Goal: Information Seeking & Learning: Learn about a topic

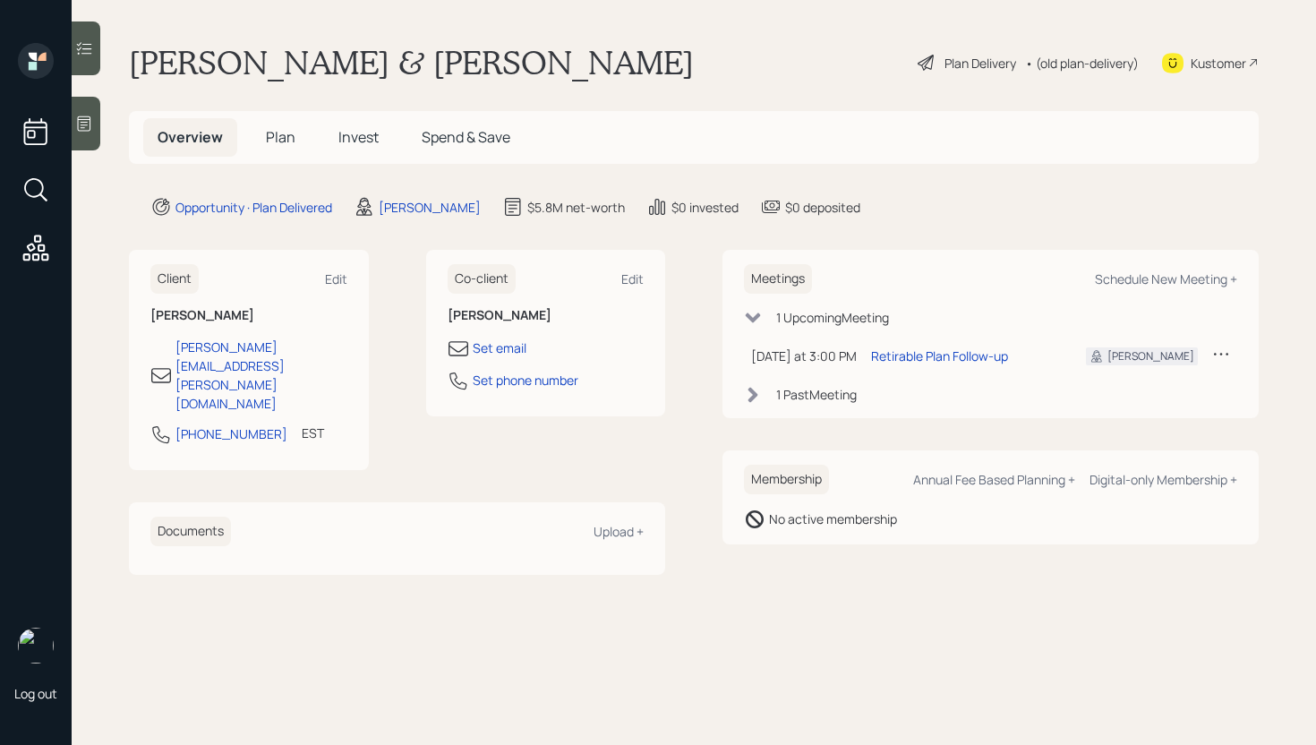
click at [284, 144] on span "Plan" at bounding box center [281, 137] width 30 height 20
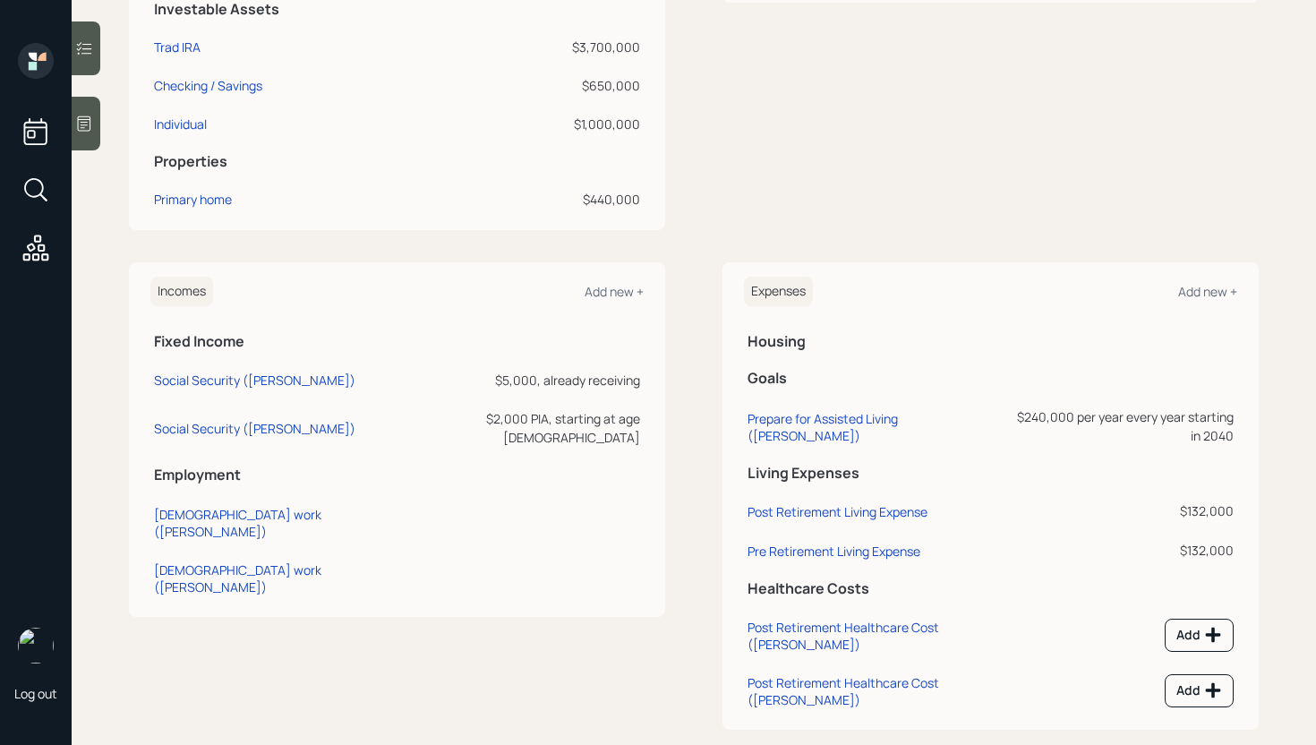
scroll to position [555, 0]
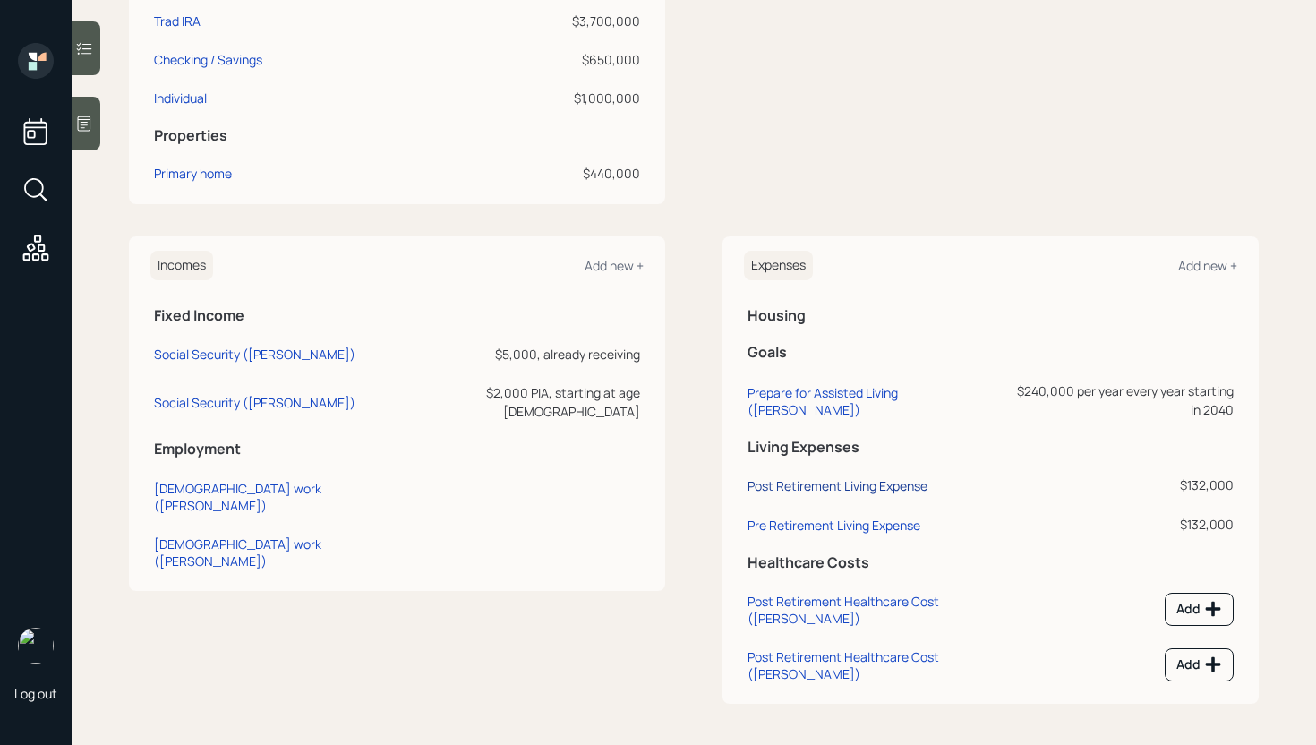
click at [836, 483] on div "Post Retirement Living Expense" at bounding box center [837, 485] width 180 height 17
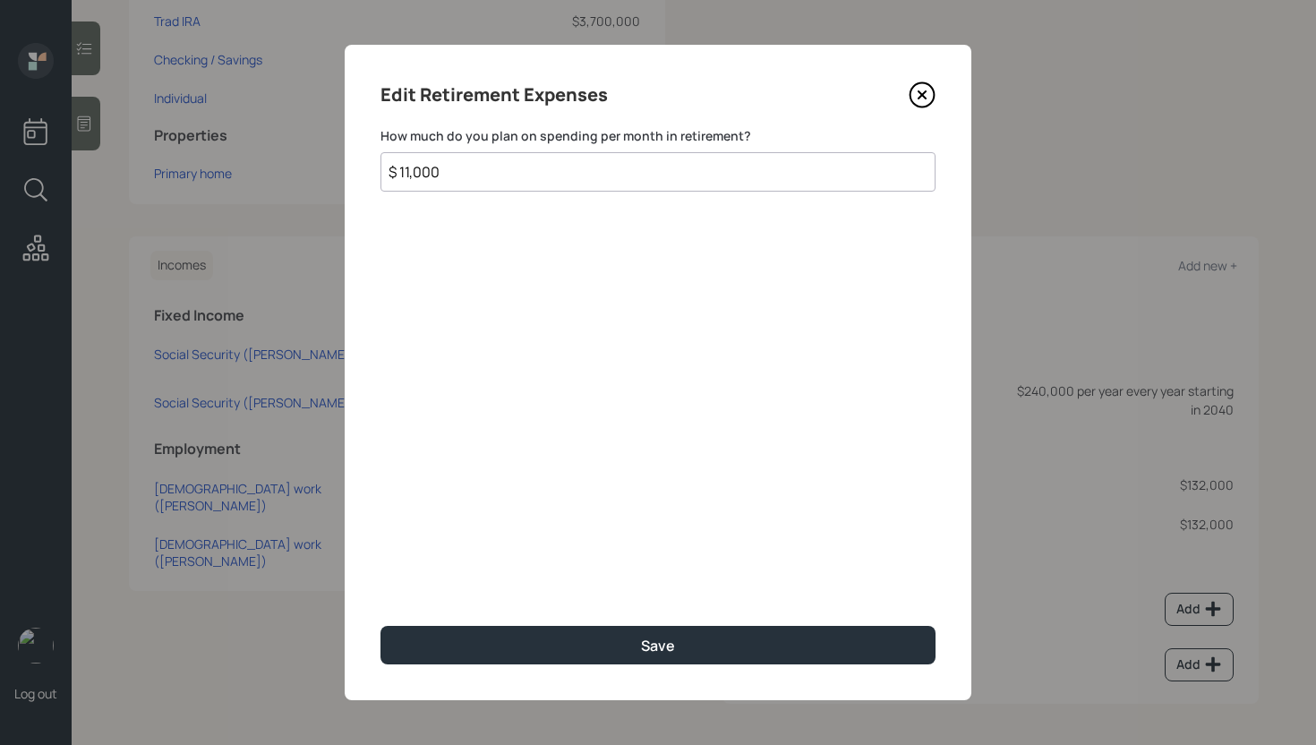
click at [916, 94] on icon at bounding box center [922, 94] width 27 height 27
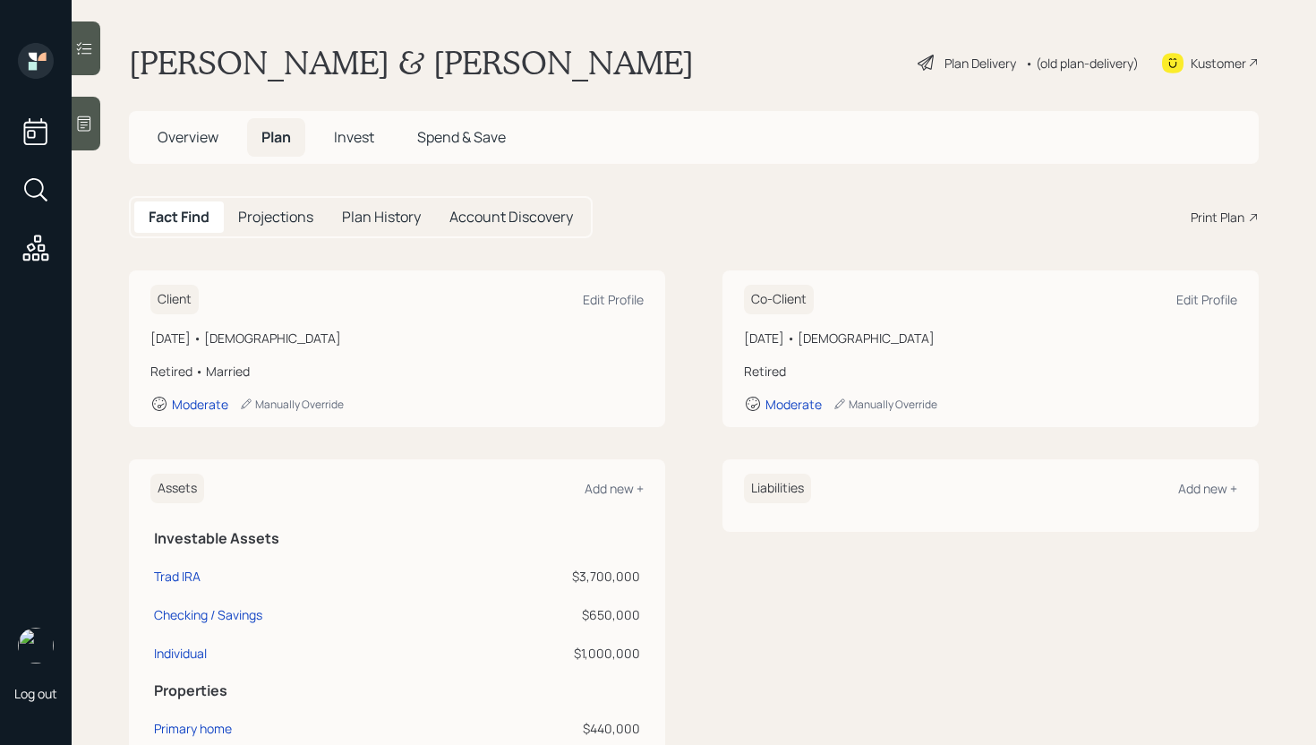
click at [965, 66] on div "Plan Delivery" at bounding box center [980, 63] width 72 height 19
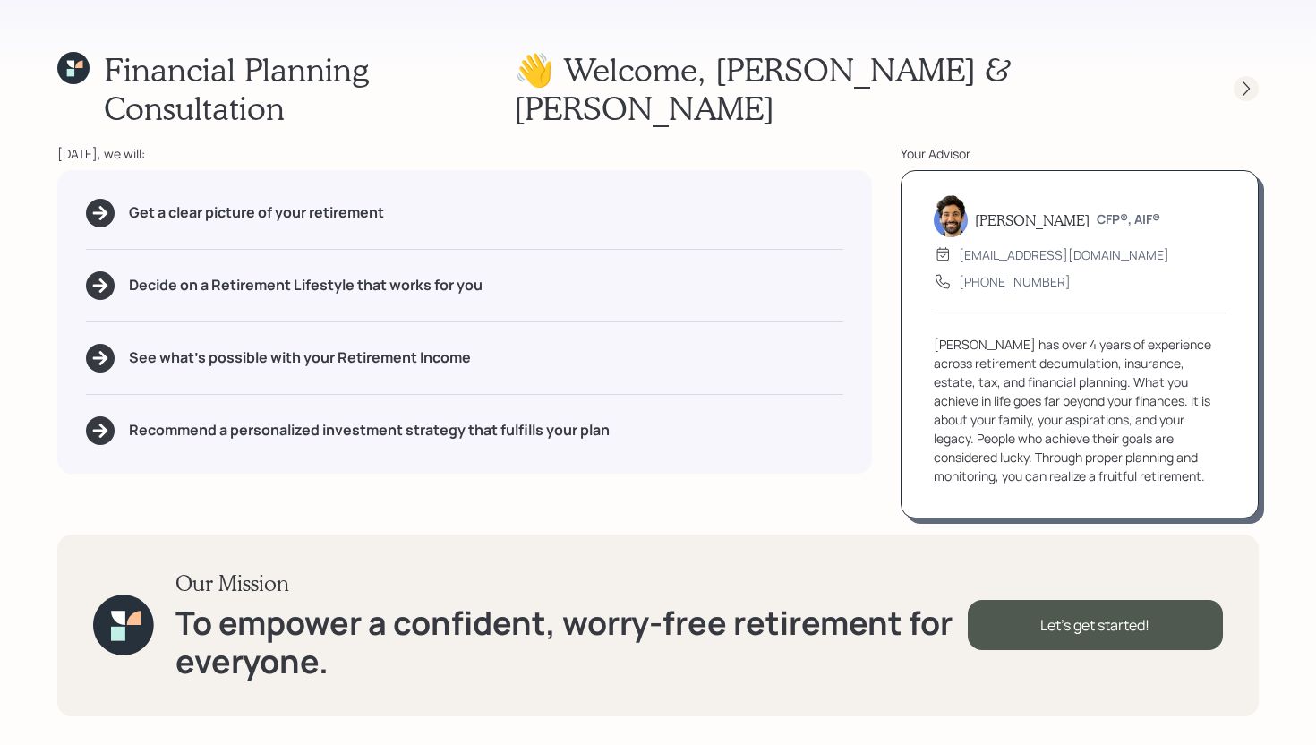
click at [1240, 80] on icon at bounding box center [1246, 89] width 18 height 18
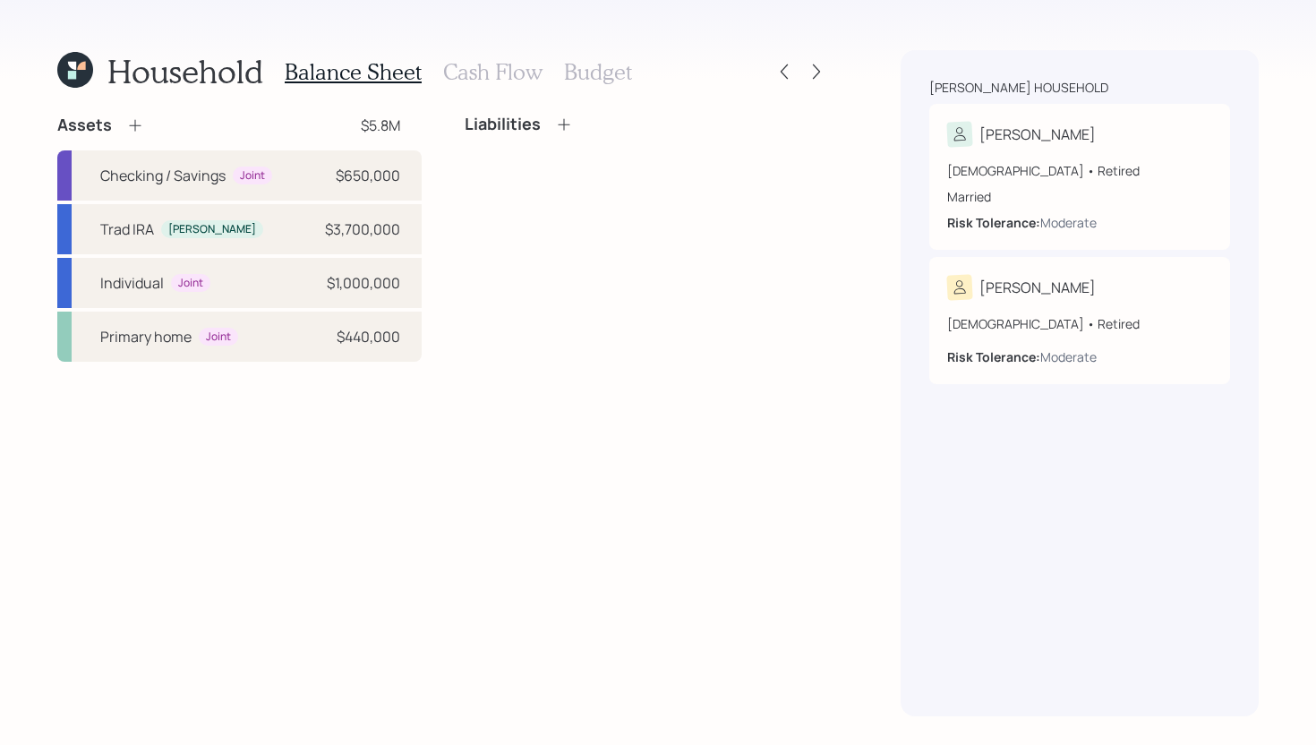
click at [486, 70] on h3 "Cash Flow" at bounding box center [492, 72] width 99 height 26
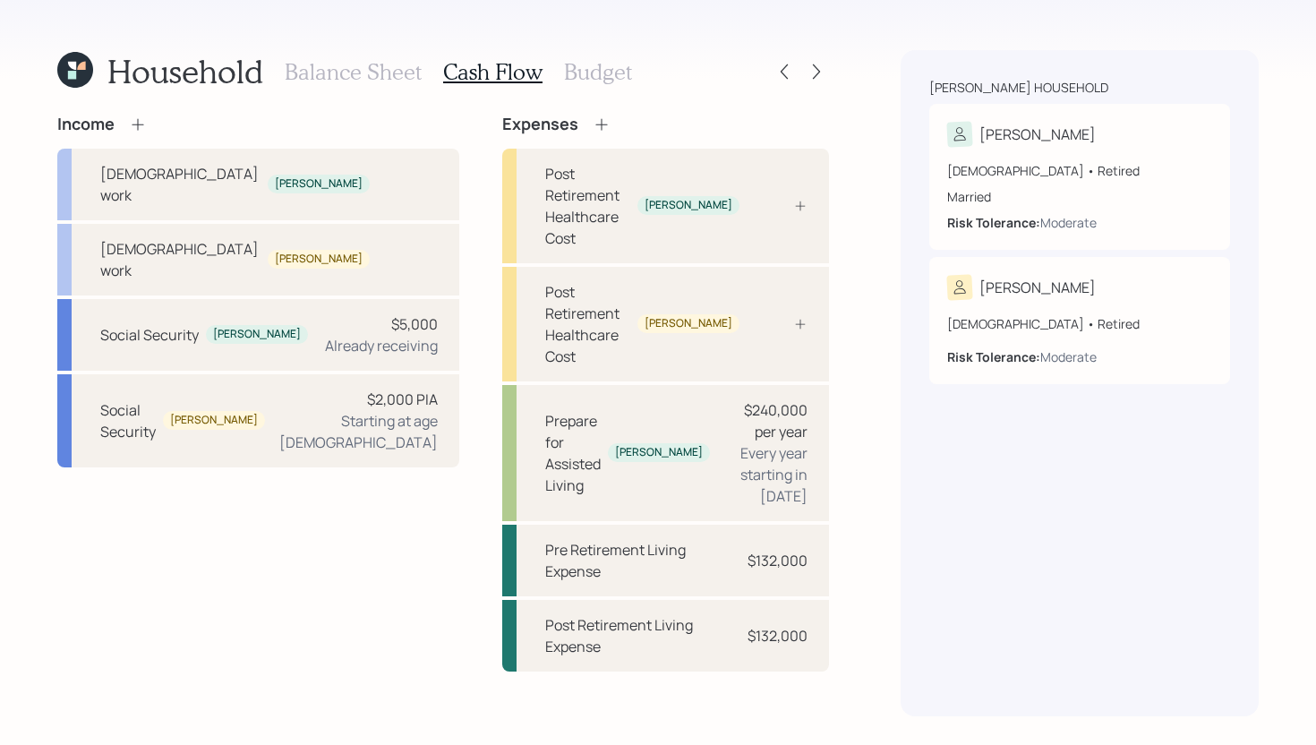
click at [617, 70] on h3 "Budget" at bounding box center [598, 72] width 68 height 26
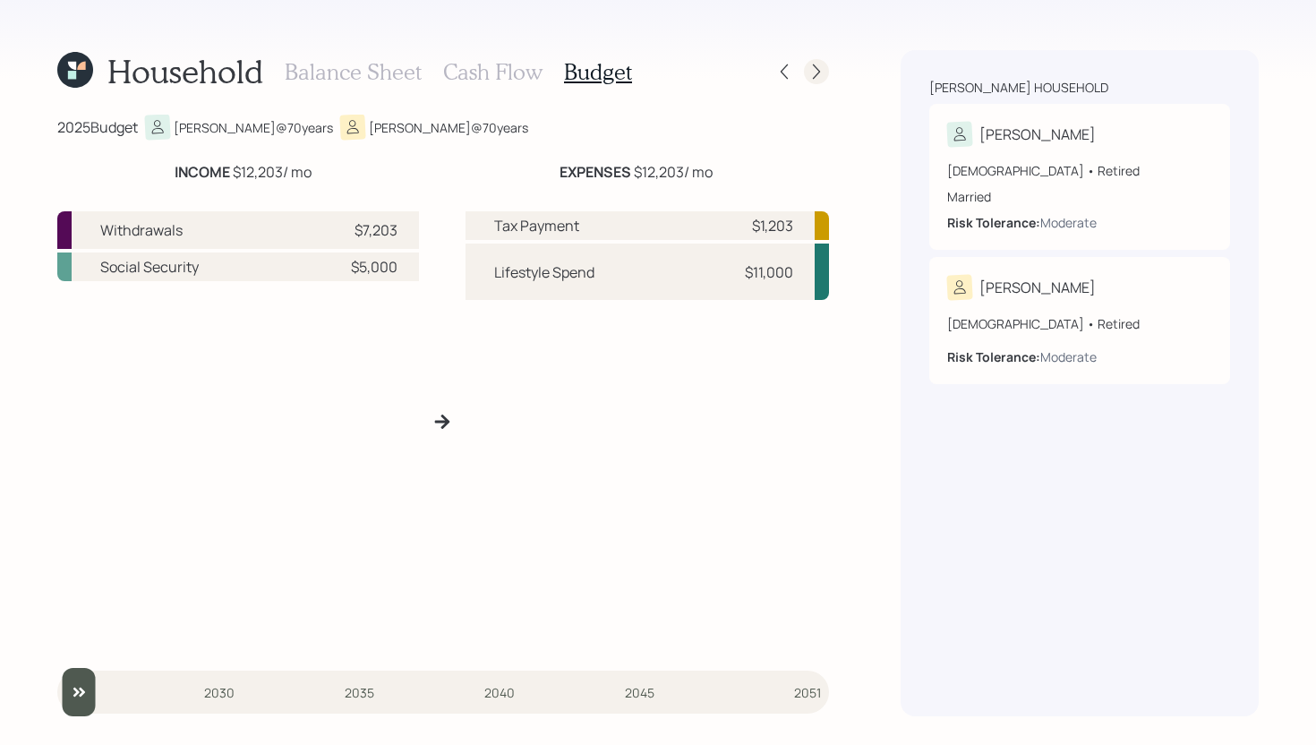
click at [815, 71] on icon at bounding box center [816, 72] width 18 height 18
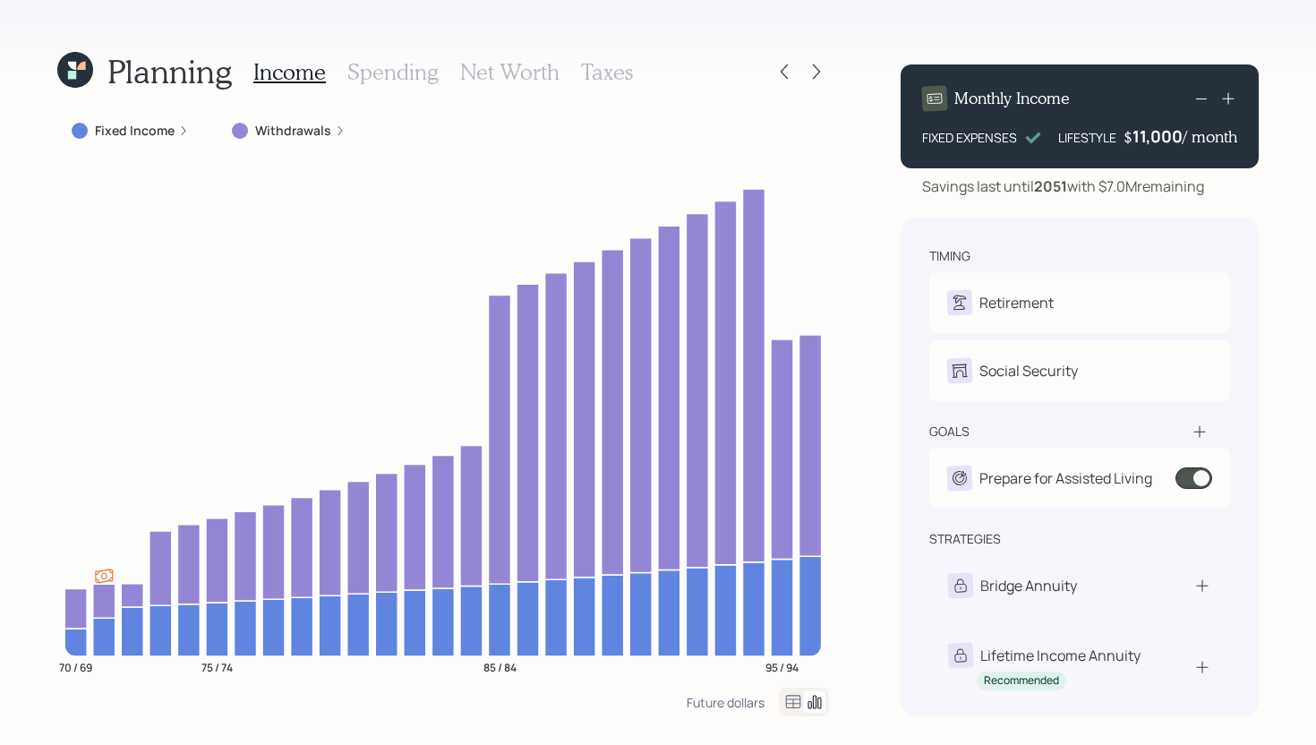
click at [337, 134] on icon at bounding box center [340, 130] width 11 height 11
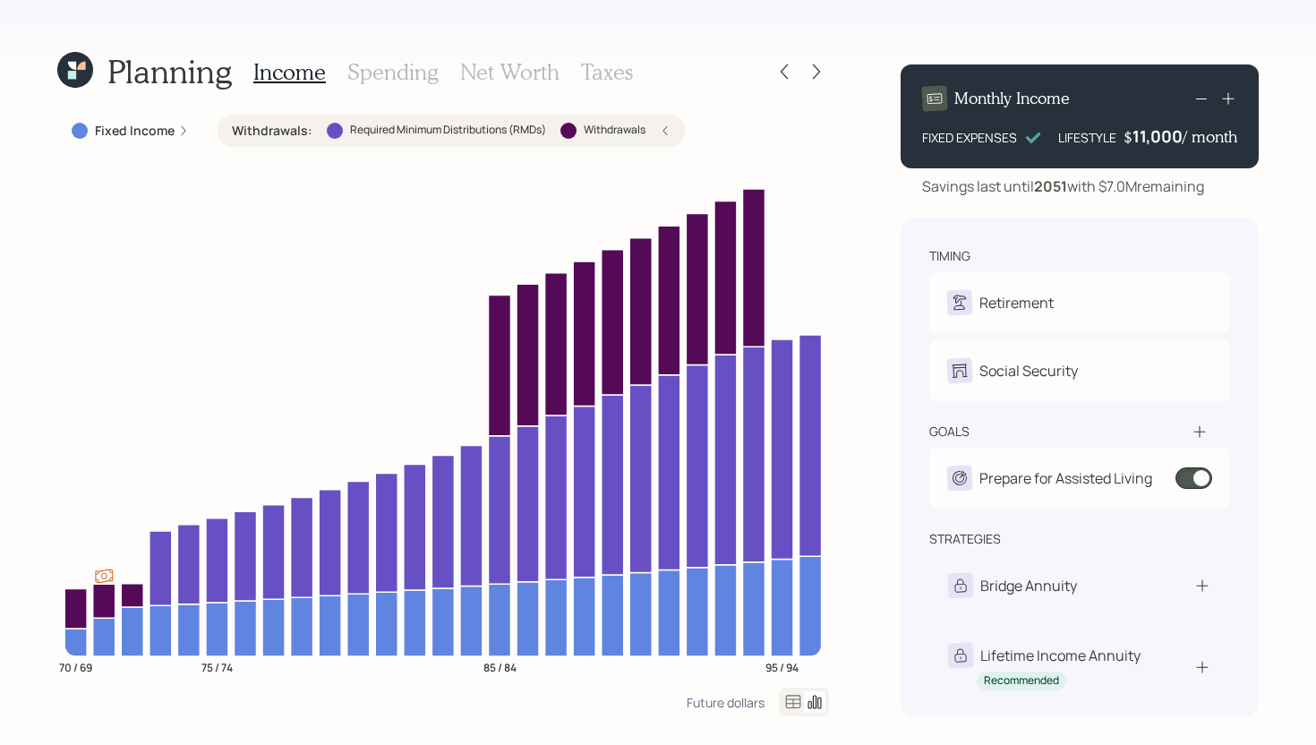
click at [371, 75] on h3 "Spending" at bounding box center [392, 72] width 91 height 26
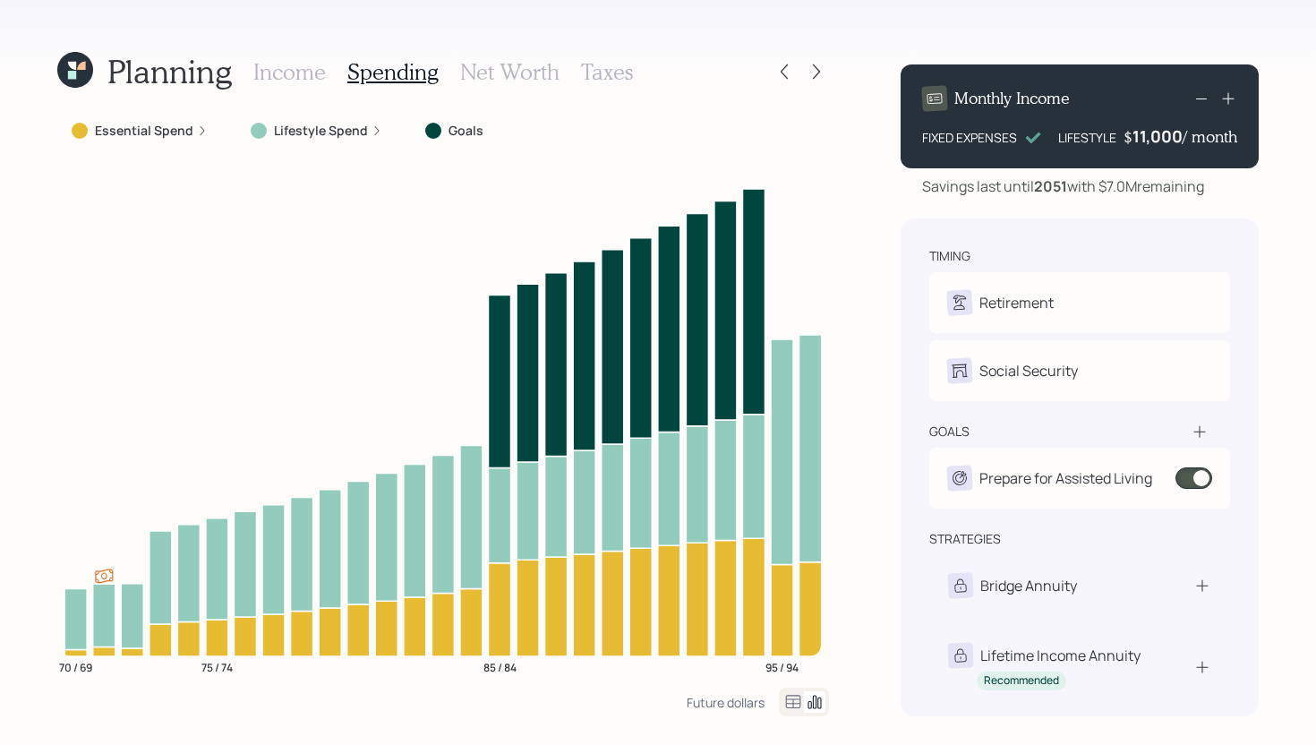
click at [512, 70] on h3 "Net Worth" at bounding box center [509, 72] width 99 height 26
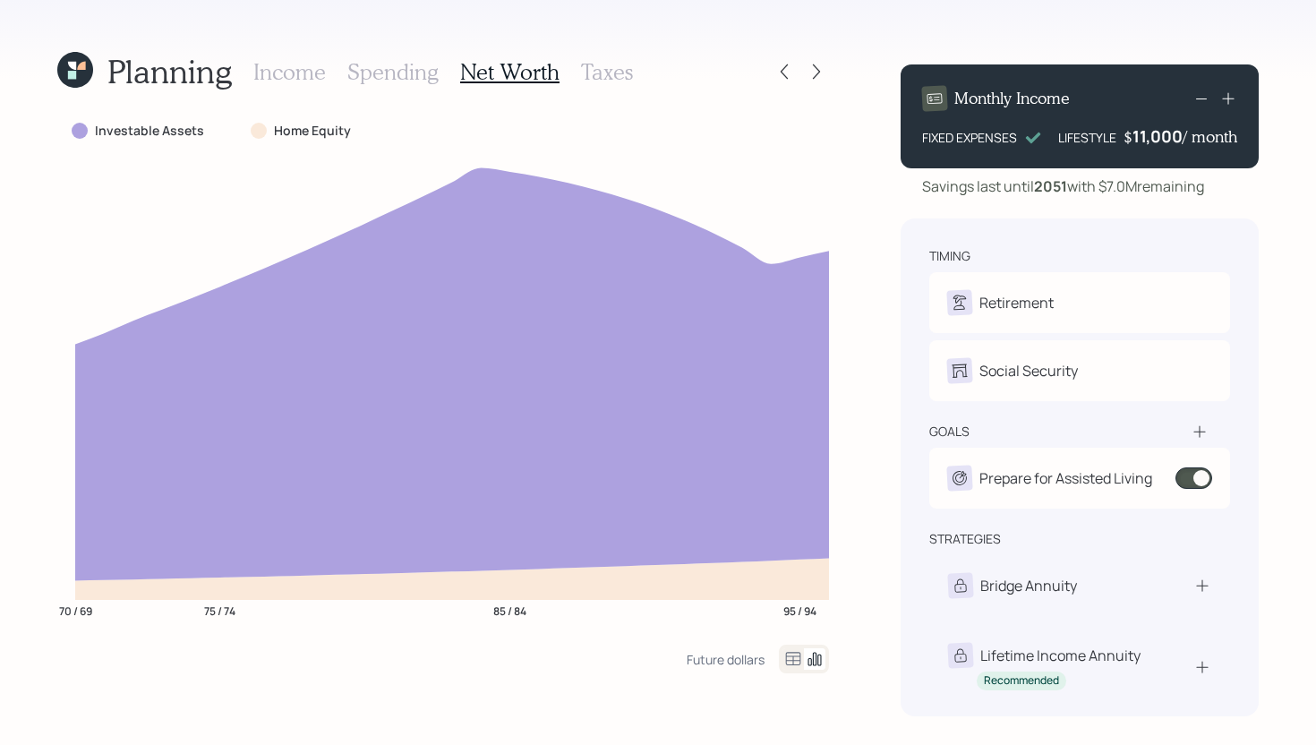
click at [612, 72] on h3 "Taxes" at bounding box center [607, 72] width 52 height 26
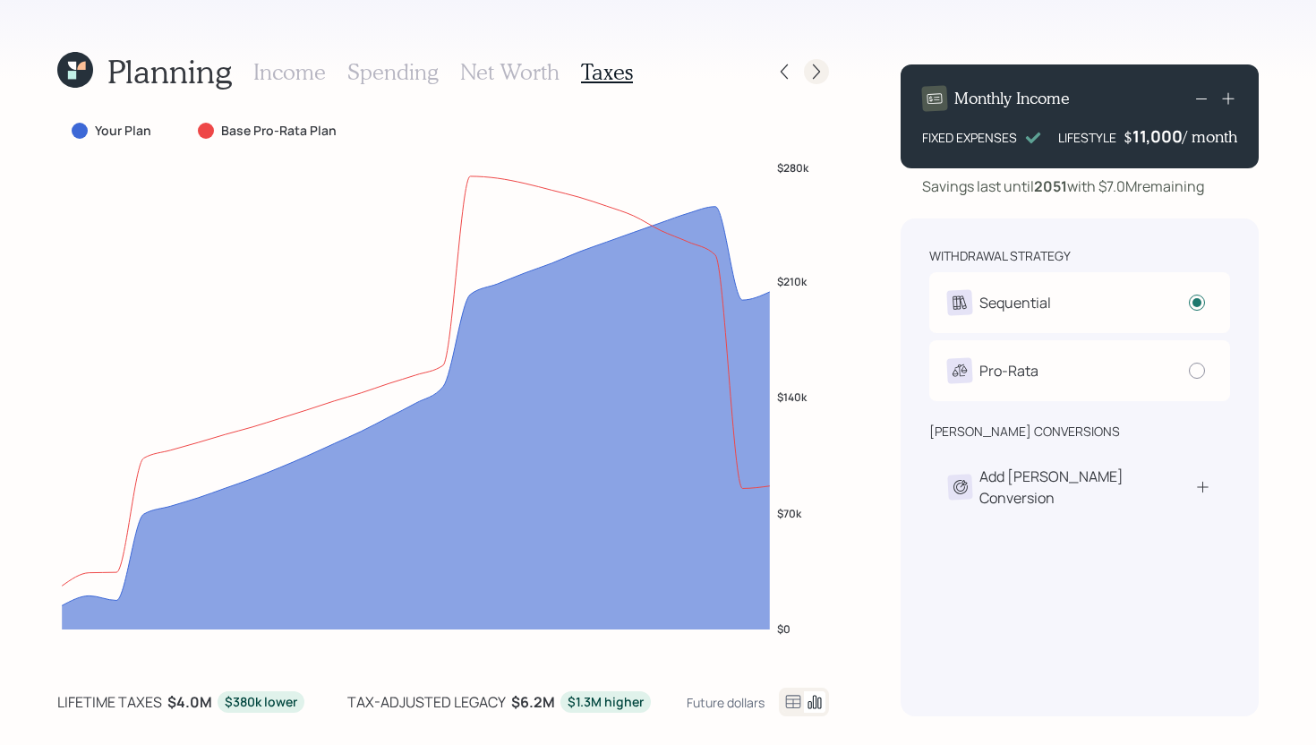
click at [812, 71] on icon at bounding box center [816, 72] width 18 height 18
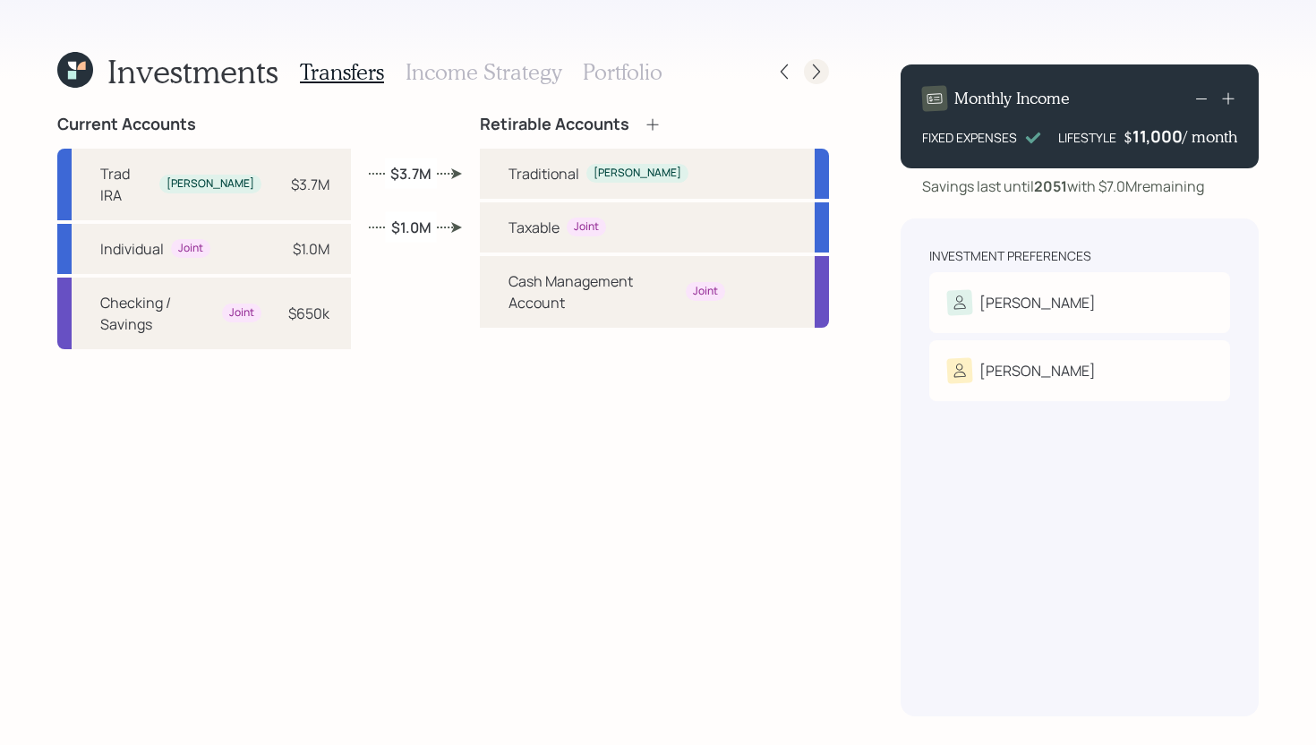
click at [816, 74] on icon at bounding box center [816, 71] width 7 height 15
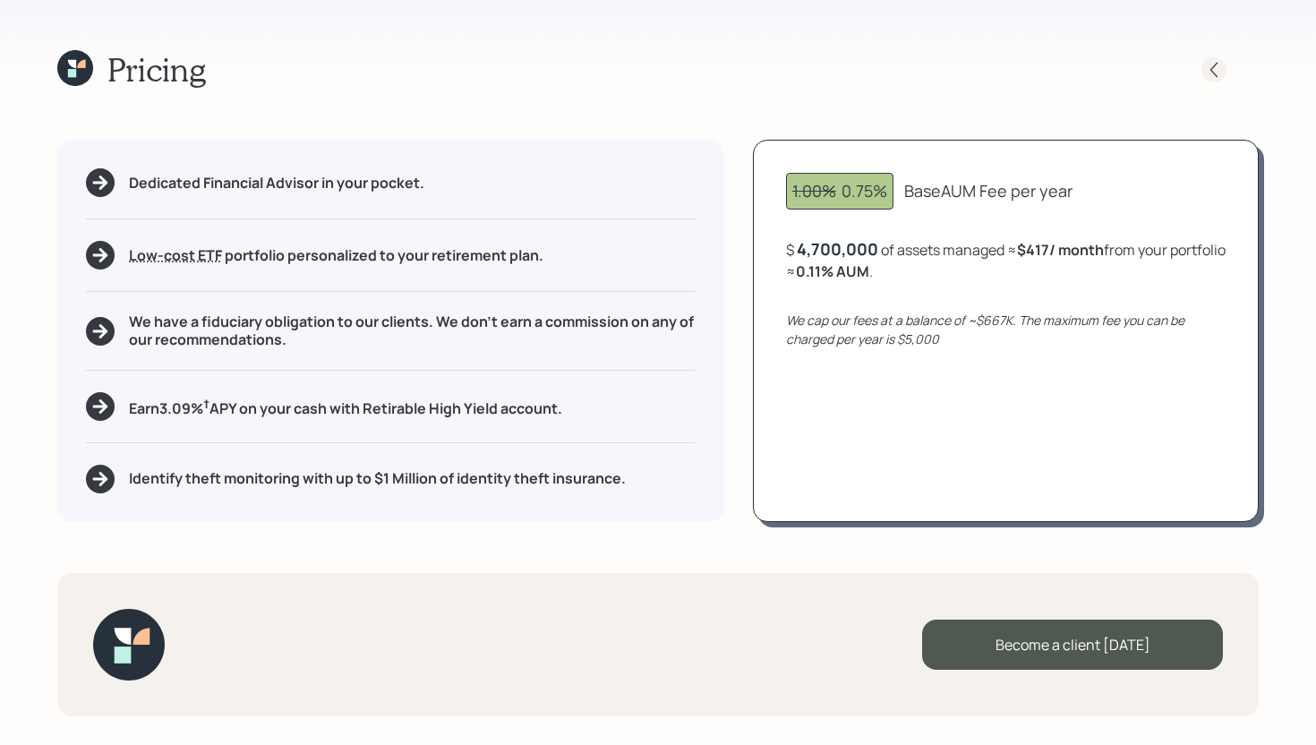
click at [1215, 70] on icon at bounding box center [1214, 70] width 18 height 18
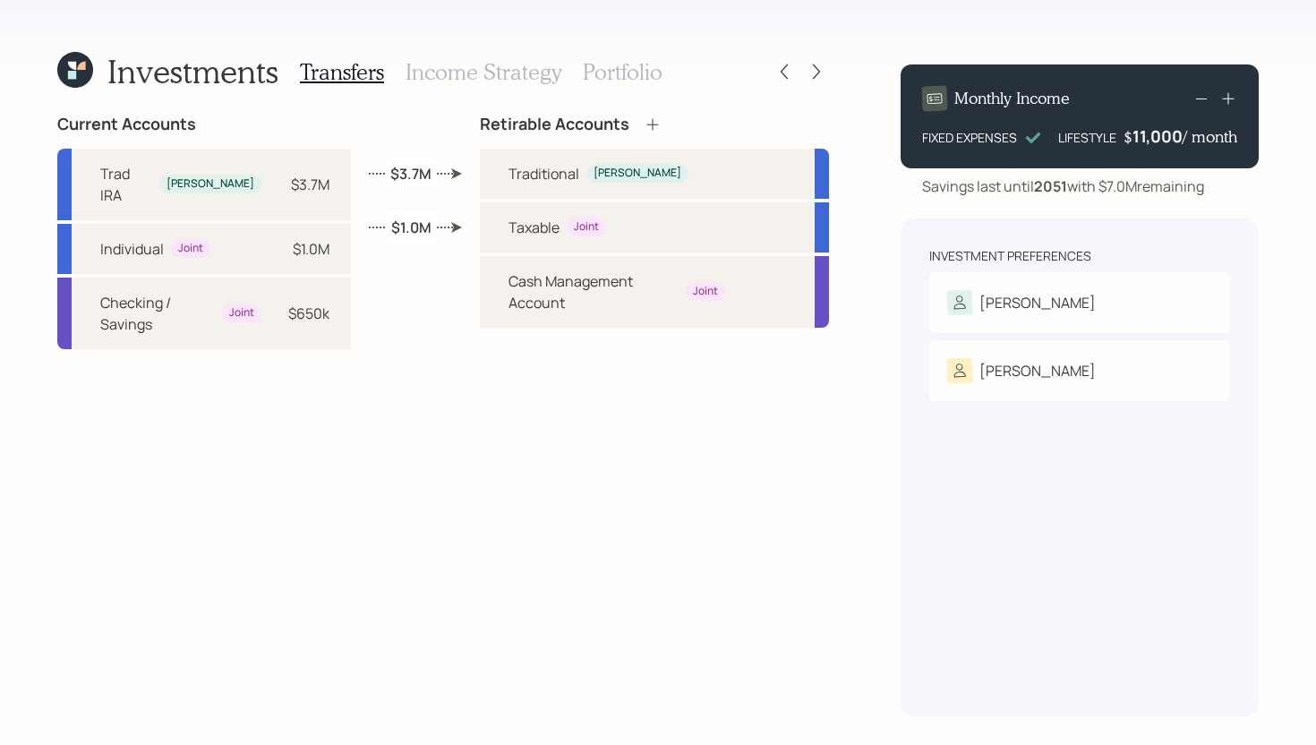
click at [490, 73] on h3 "Income Strategy" at bounding box center [484, 72] width 156 height 26
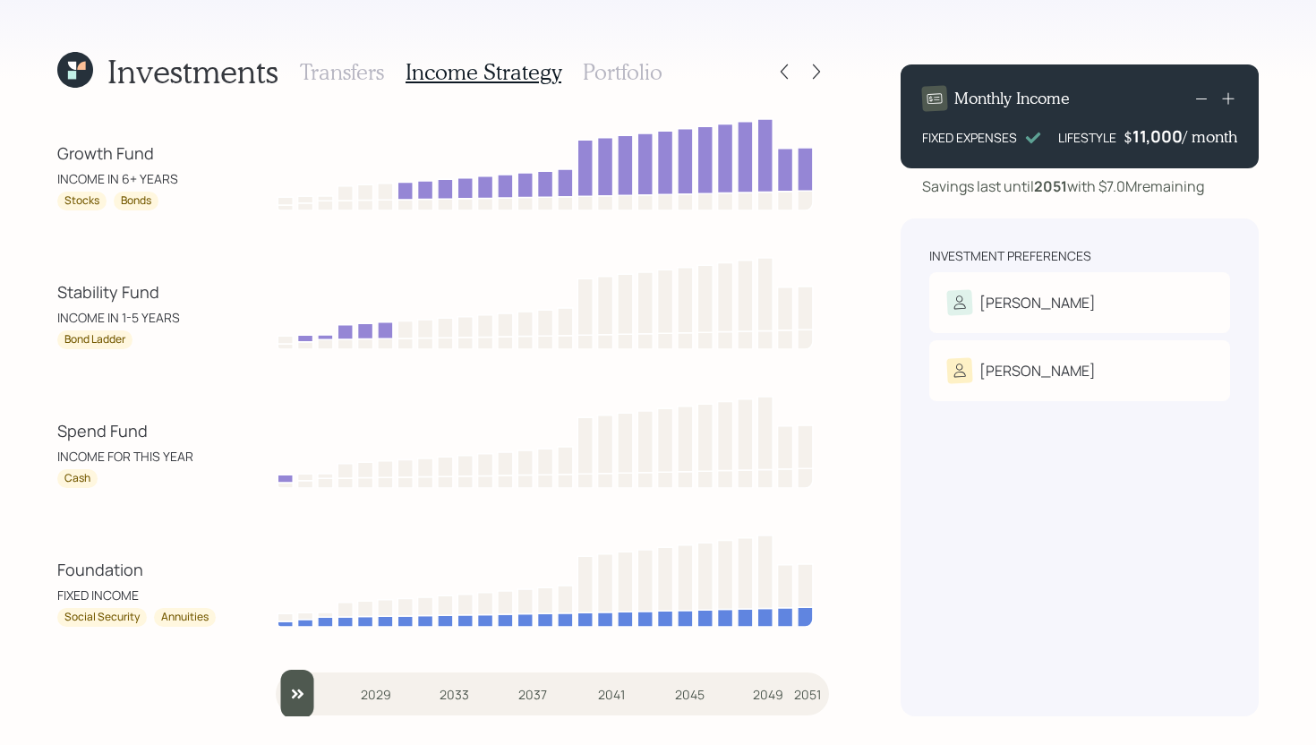
click at [620, 67] on h3 "Portfolio" at bounding box center [623, 72] width 80 height 26
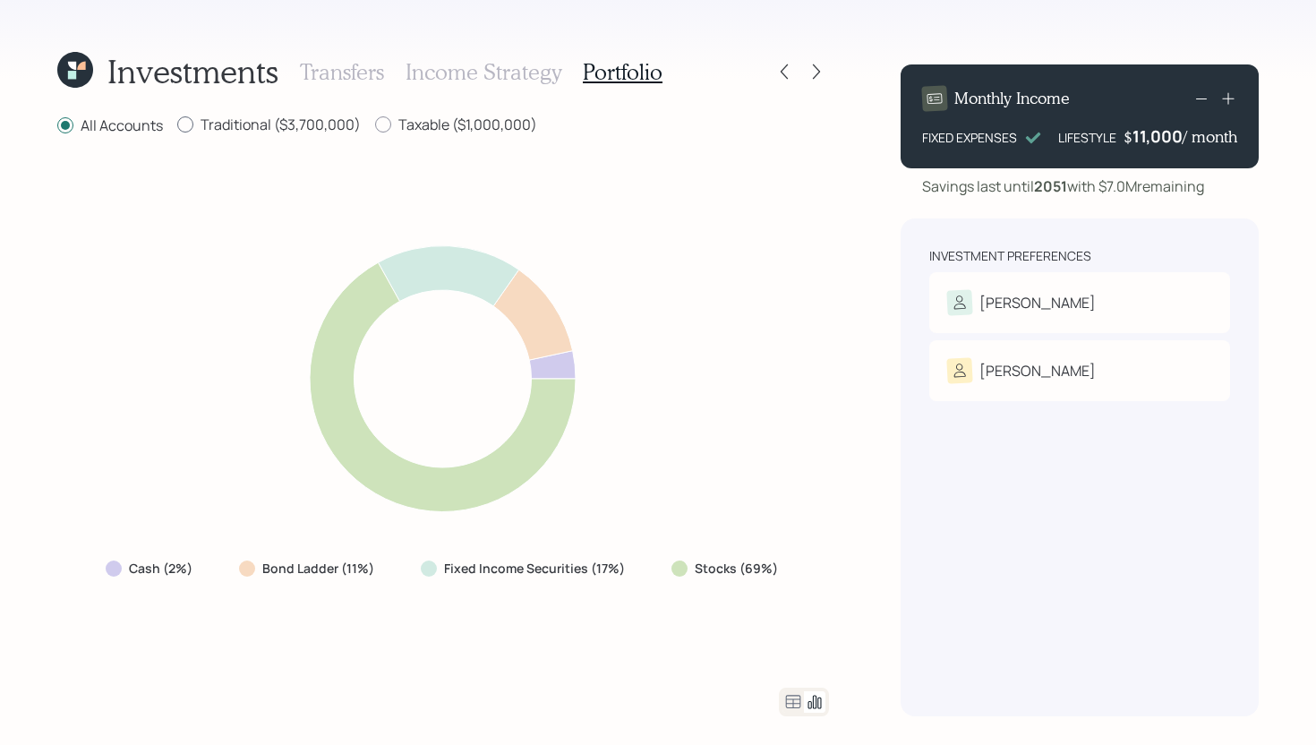
click at [293, 123] on label "Traditional ($3,700,000)" at bounding box center [269, 125] width 184 height 20
click at [177, 124] on input "Traditional ($3,700,000)" at bounding box center [176, 124] width 1 height 1
radio input "true"
radio input "false"
click at [482, 124] on label "Taxable ($1,000,000)" at bounding box center [456, 125] width 162 height 20
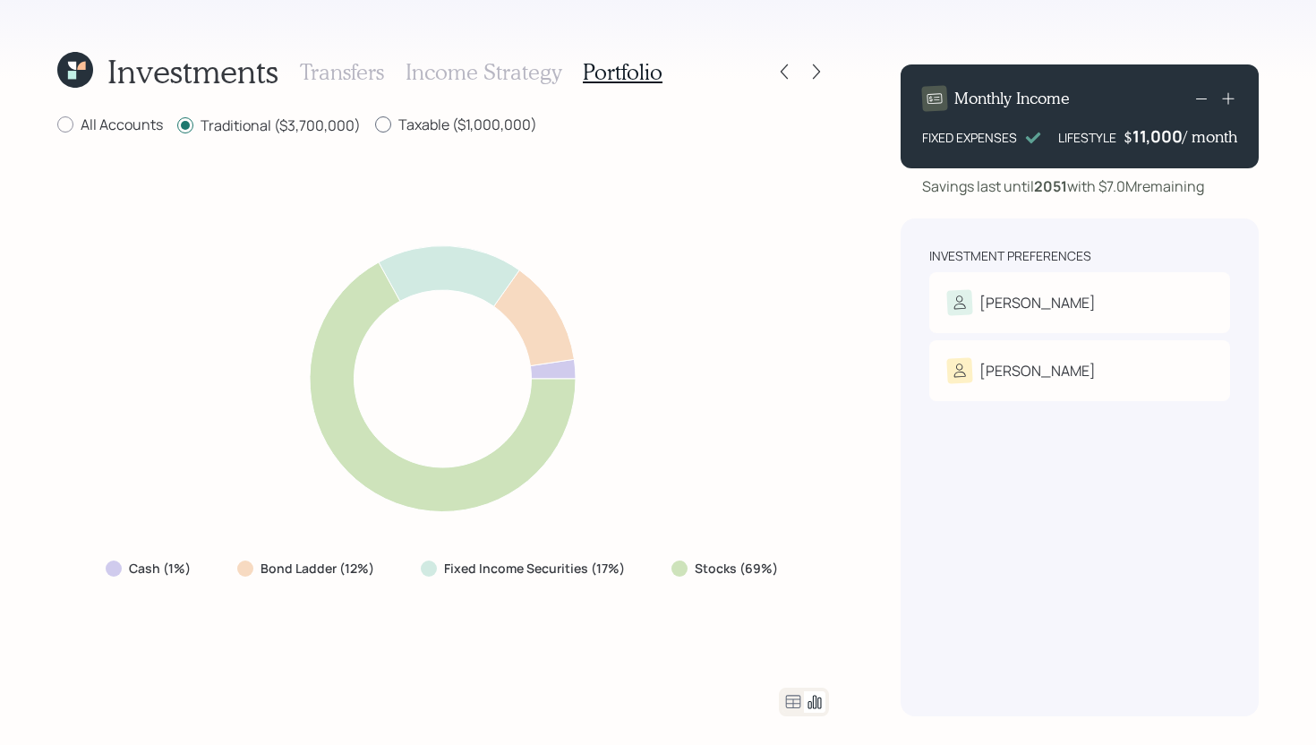
click at [375, 124] on input "Taxable ($1,000,000)" at bounding box center [374, 124] width 1 height 1
radio input "true"
radio input "false"
click at [814, 77] on icon at bounding box center [816, 71] width 7 height 15
